Goal: Task Accomplishment & Management: Use online tool/utility

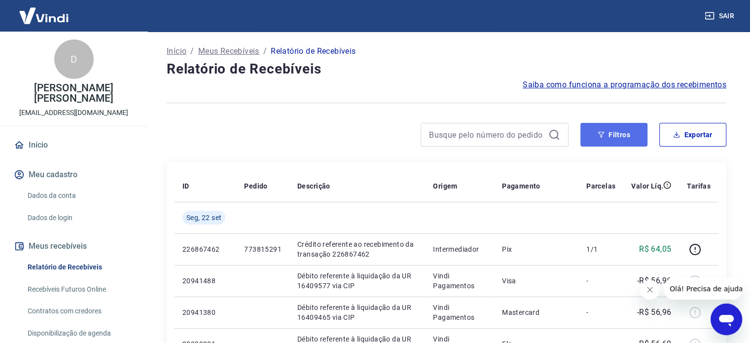
click at [609, 137] on button "Filtros" at bounding box center [613, 135] width 67 height 24
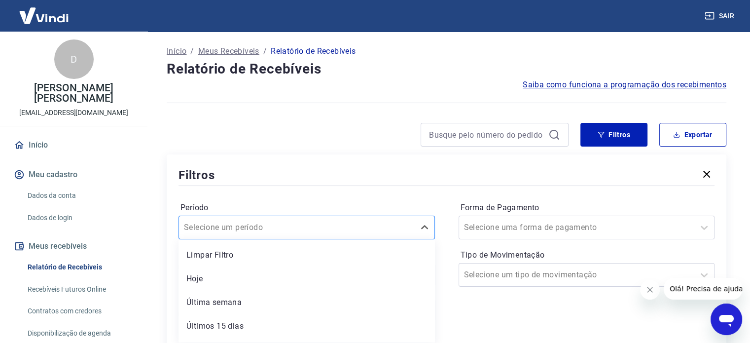
click at [237, 230] on div "option Limpar Filtro focused, 1 of 7. 7 results available. Use Up and Down to c…" at bounding box center [306, 227] width 256 height 24
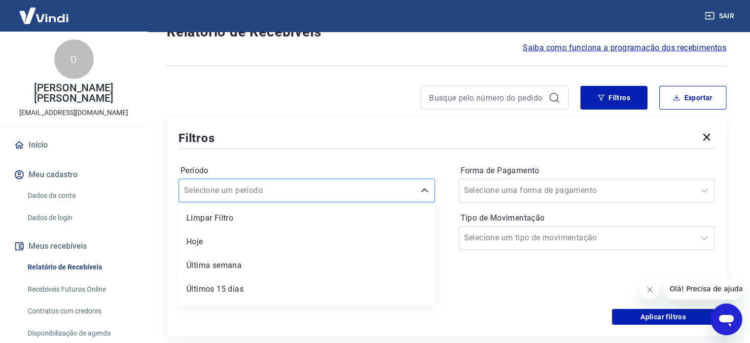
scroll to position [45, 0]
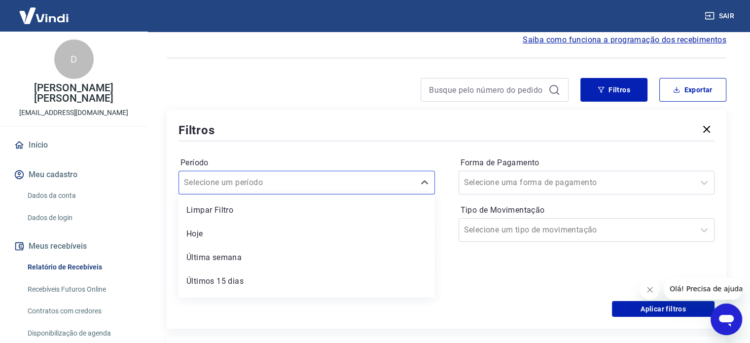
click at [267, 141] on div at bounding box center [446, 141] width 536 height 4
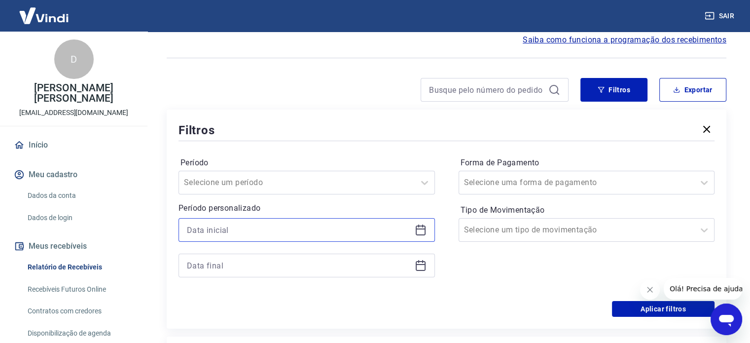
click at [240, 236] on input at bounding box center [299, 229] width 224 height 15
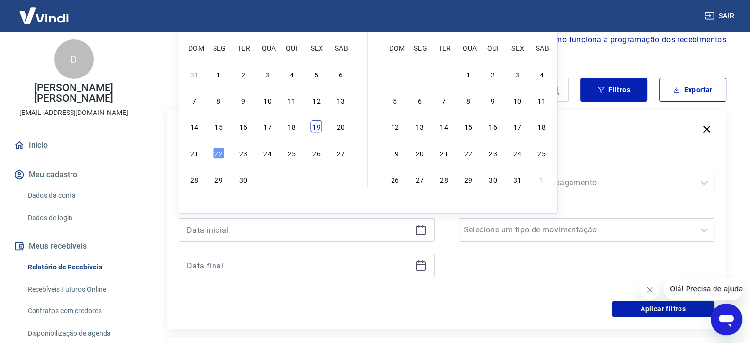
click at [312, 125] on div "19" at bounding box center [316, 127] width 12 height 12
click at [317, 128] on div "Filtros" at bounding box center [446, 129] width 536 height 17
type input "[DATE]"
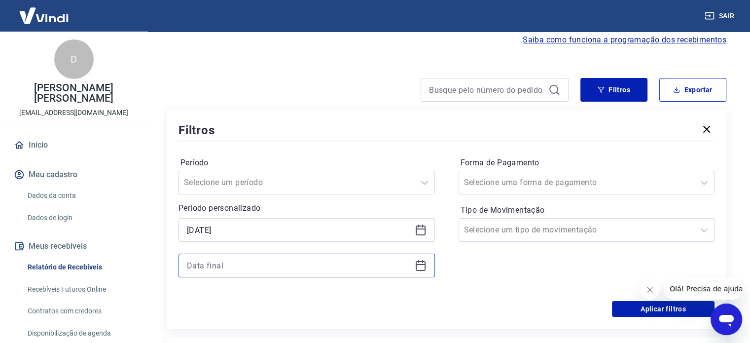
click at [261, 267] on input at bounding box center [299, 265] width 224 height 15
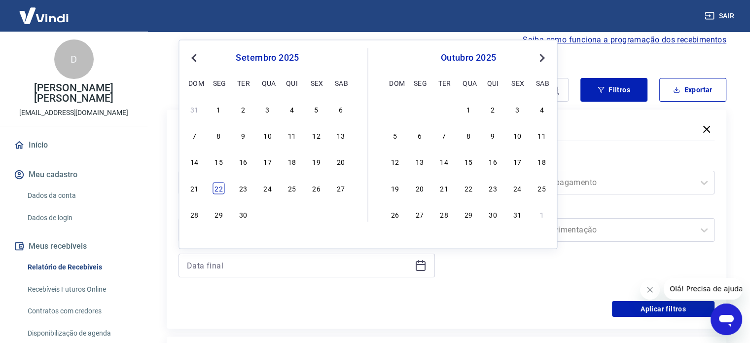
click at [219, 185] on div "22" at bounding box center [219, 188] width 12 height 12
click at [219, 185] on input "Período" at bounding box center [234, 182] width 100 height 12
type input "[DATE]"
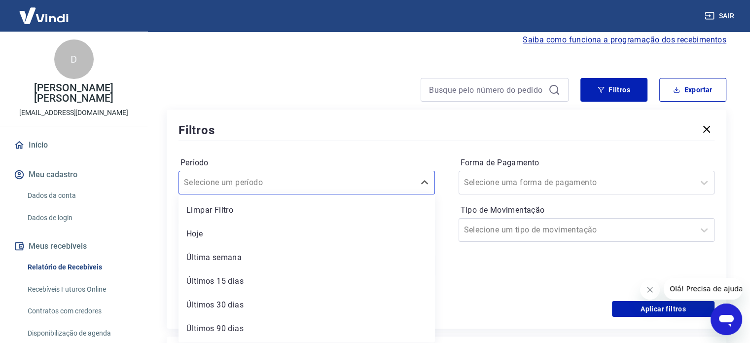
click at [306, 150] on div "Período option Limpar Filtro focused, 1 of 7. 7 results available. Use Up and D…" at bounding box center [446, 222] width 536 height 158
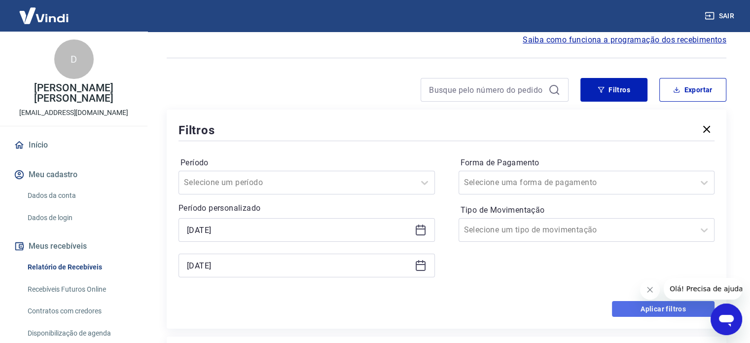
click at [648, 305] on button "Aplicar filtros" at bounding box center [663, 309] width 103 height 16
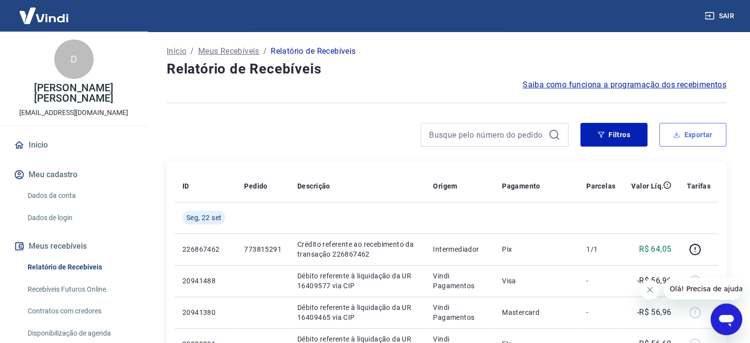
click at [705, 133] on button "Exportar" at bounding box center [692, 135] width 67 height 24
type input "[DATE]"
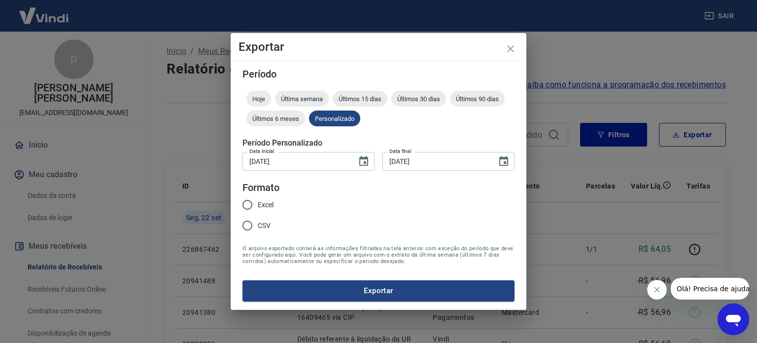
click at [255, 203] on input "Excel" at bounding box center [247, 204] width 21 height 21
radio input "true"
click at [316, 286] on button "Exportar" at bounding box center [379, 290] width 272 height 21
